Goal: Obtain resource: Obtain resource

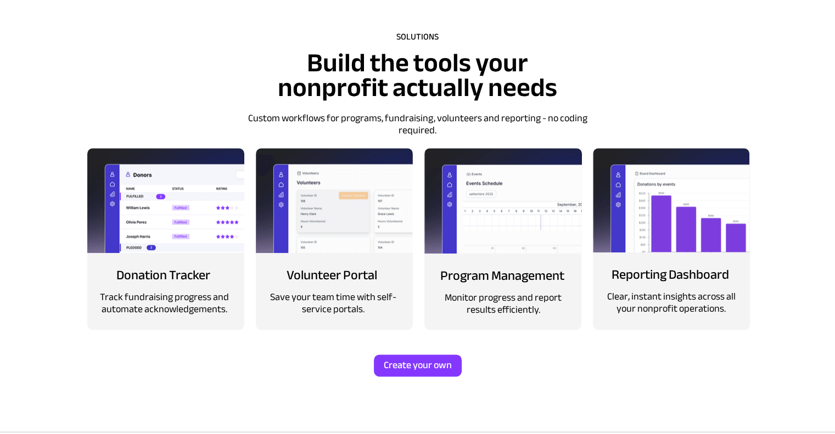
scroll to position [1318, 0]
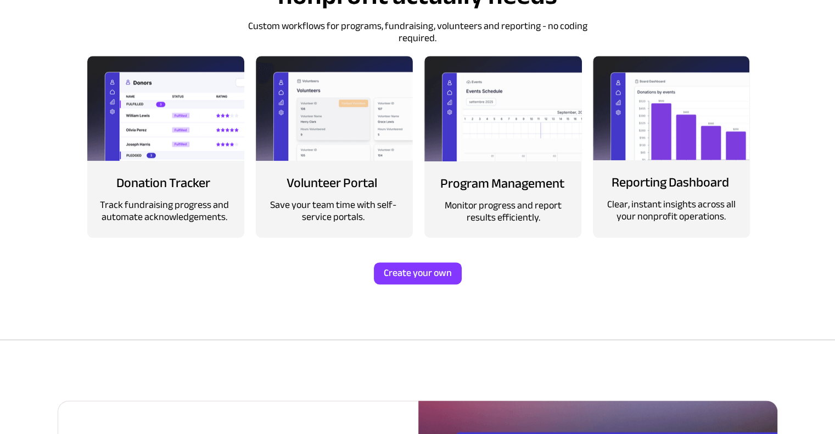
click at [350, 184] on span "Volunteer Portal" at bounding box center [332, 182] width 91 height 25
click at [400, 90] on img at bounding box center [334, 108] width 157 height 105
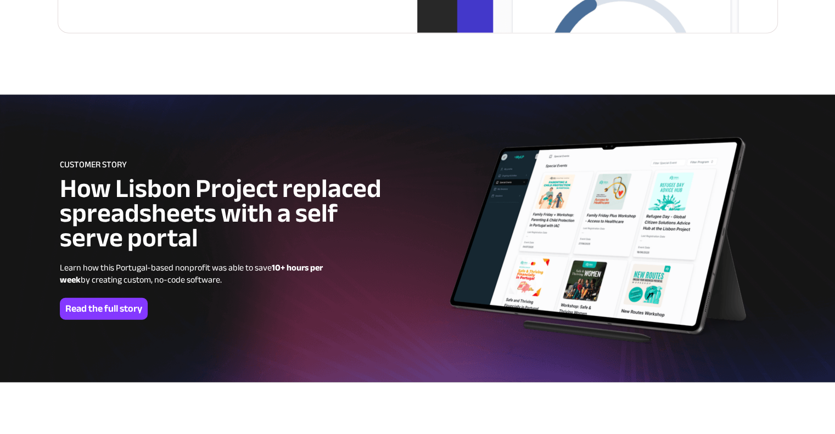
scroll to position [2801, 0]
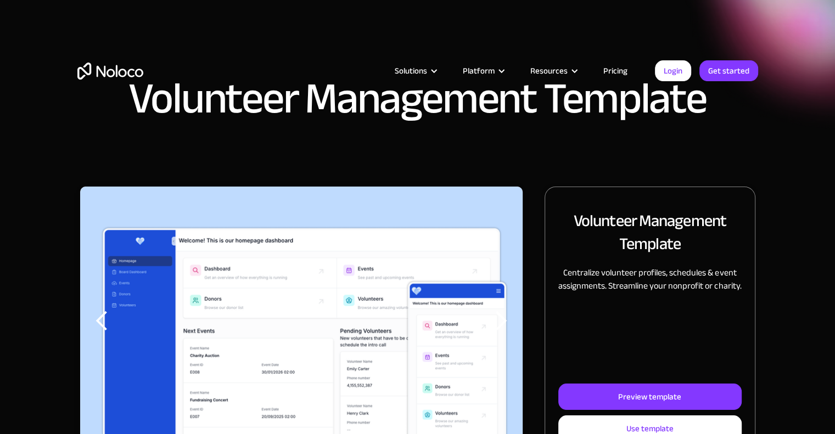
click at [536, 171] on div "Volunteer Management Template" at bounding box center [417, 93] width 835 height 187
